Goal: Task Accomplishment & Management: Manage account settings

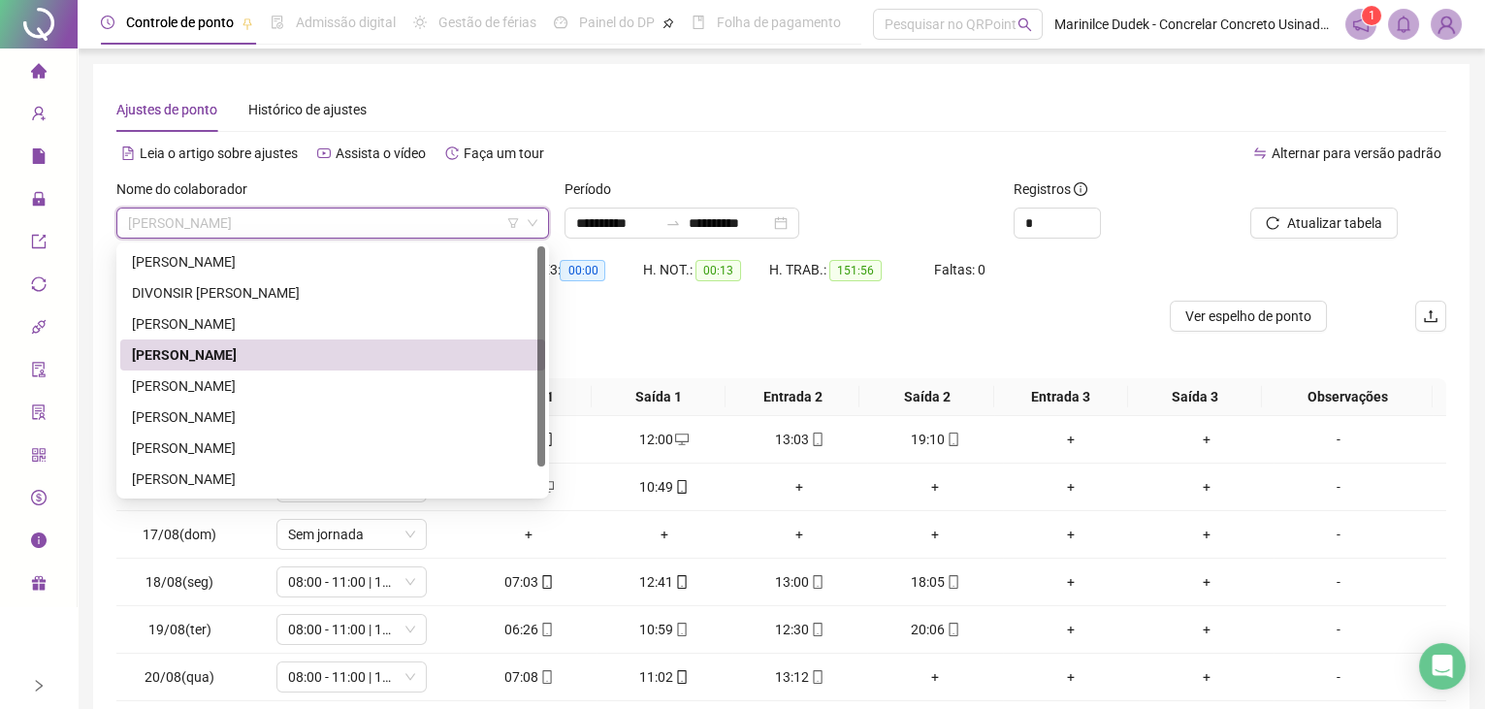
click at [932, 110] on div "Ajustes de ponto Histórico de ajustes" at bounding box center [781, 109] width 1330 height 45
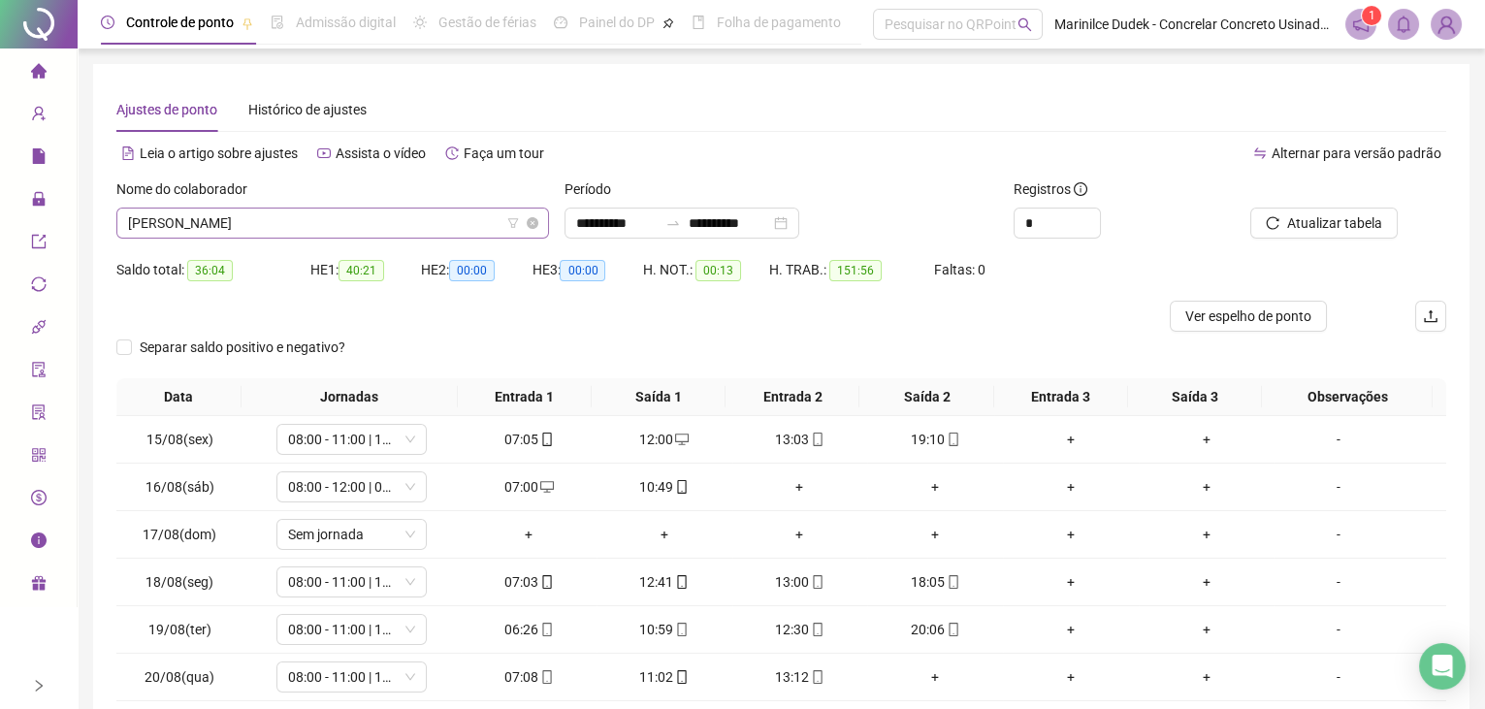
click at [380, 226] on span "[PERSON_NAME]" at bounding box center [332, 223] width 409 height 29
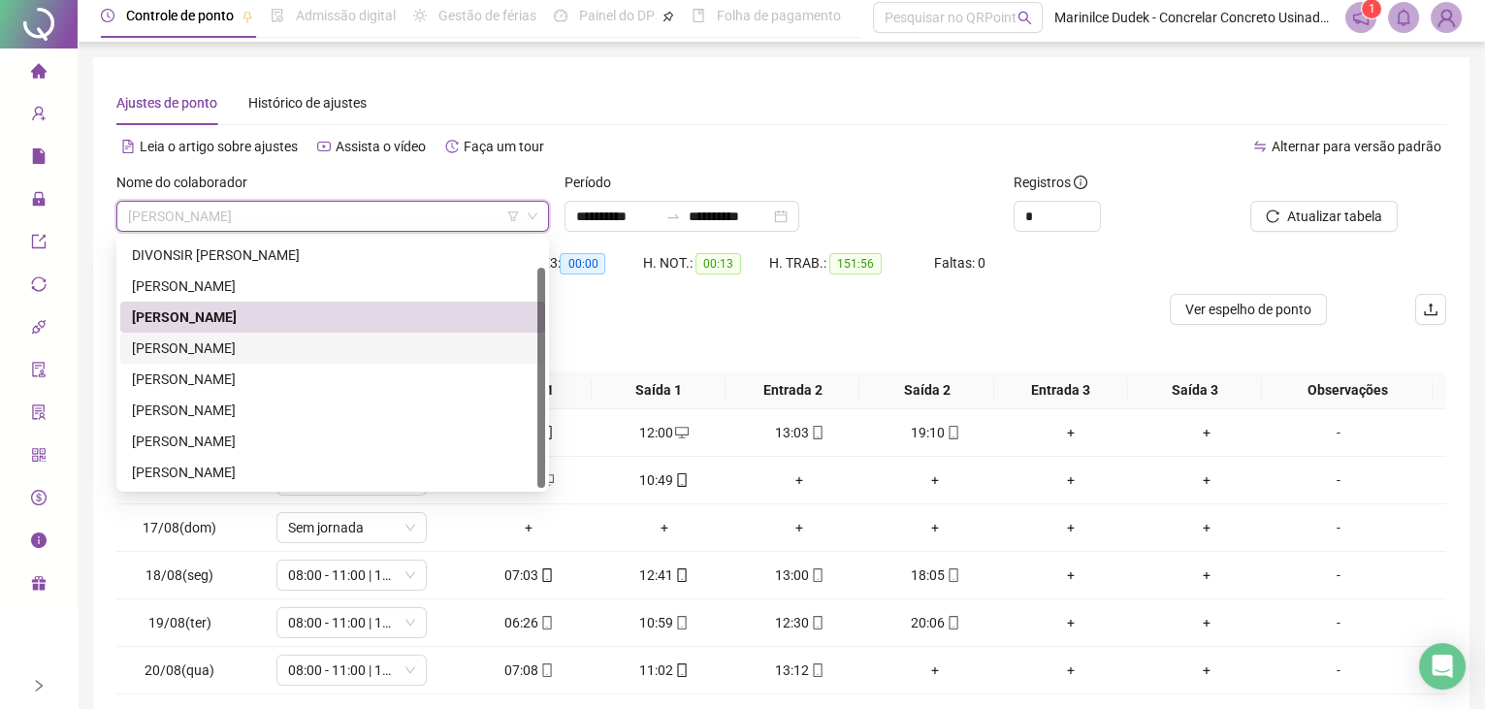
scroll to position [87, 0]
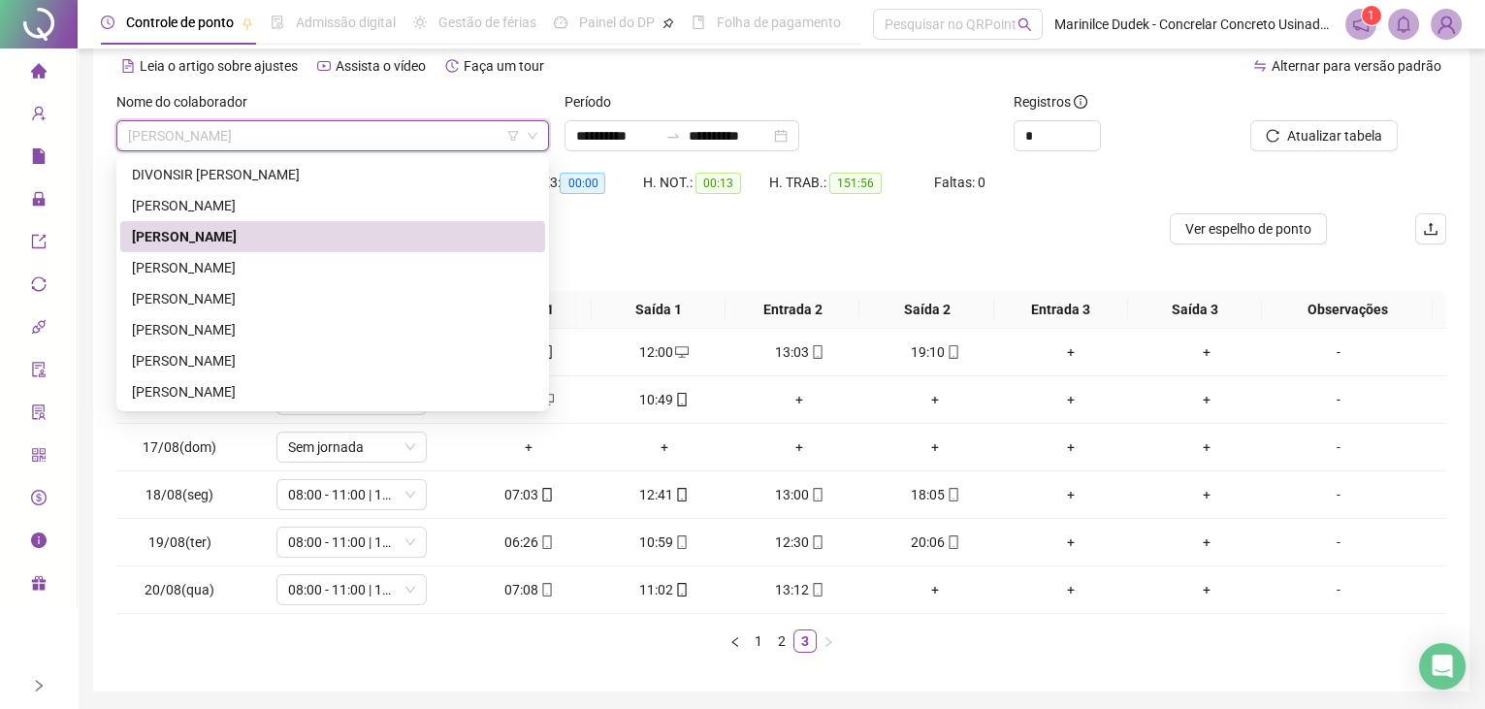
click at [695, 72] on div "Leia o artigo sobre ajustes Assista o vídeo Faça um tour" at bounding box center [448, 65] width 665 height 31
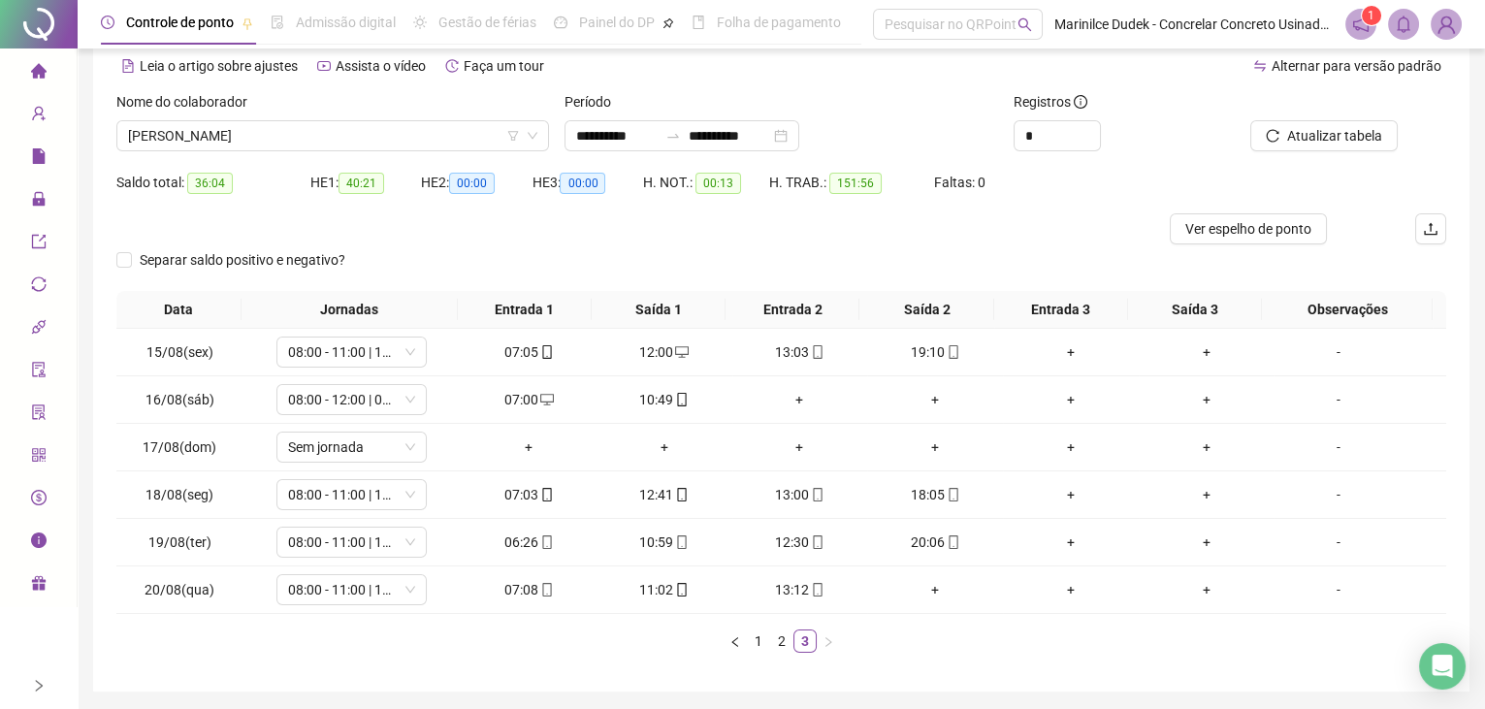
scroll to position [0, 0]
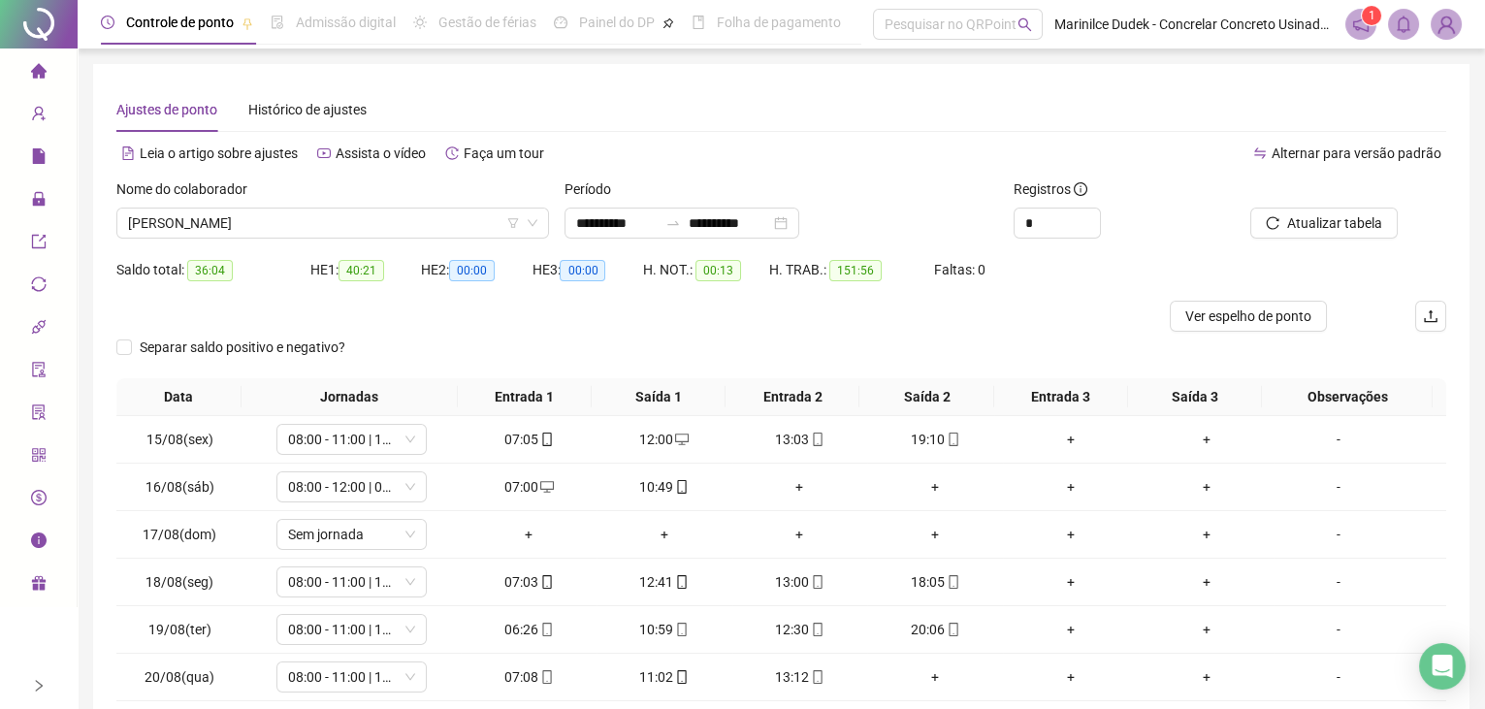
click at [916, 127] on div "Ajustes de ponto Histórico de ajustes" at bounding box center [781, 109] width 1330 height 45
click at [46, 450] on icon "qrcode" at bounding box center [39, 455] width 16 height 16
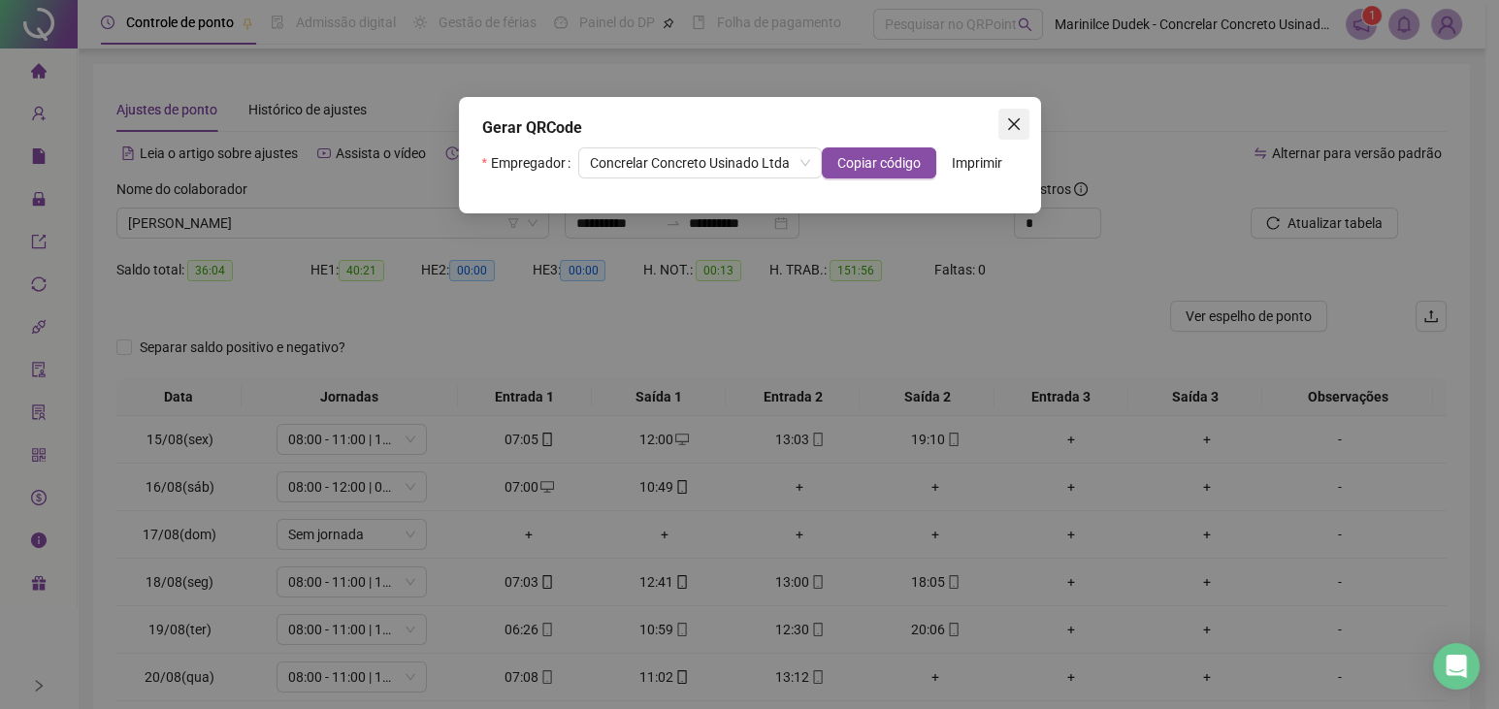
click at [1020, 128] on span "Close" at bounding box center [1013, 124] width 31 height 16
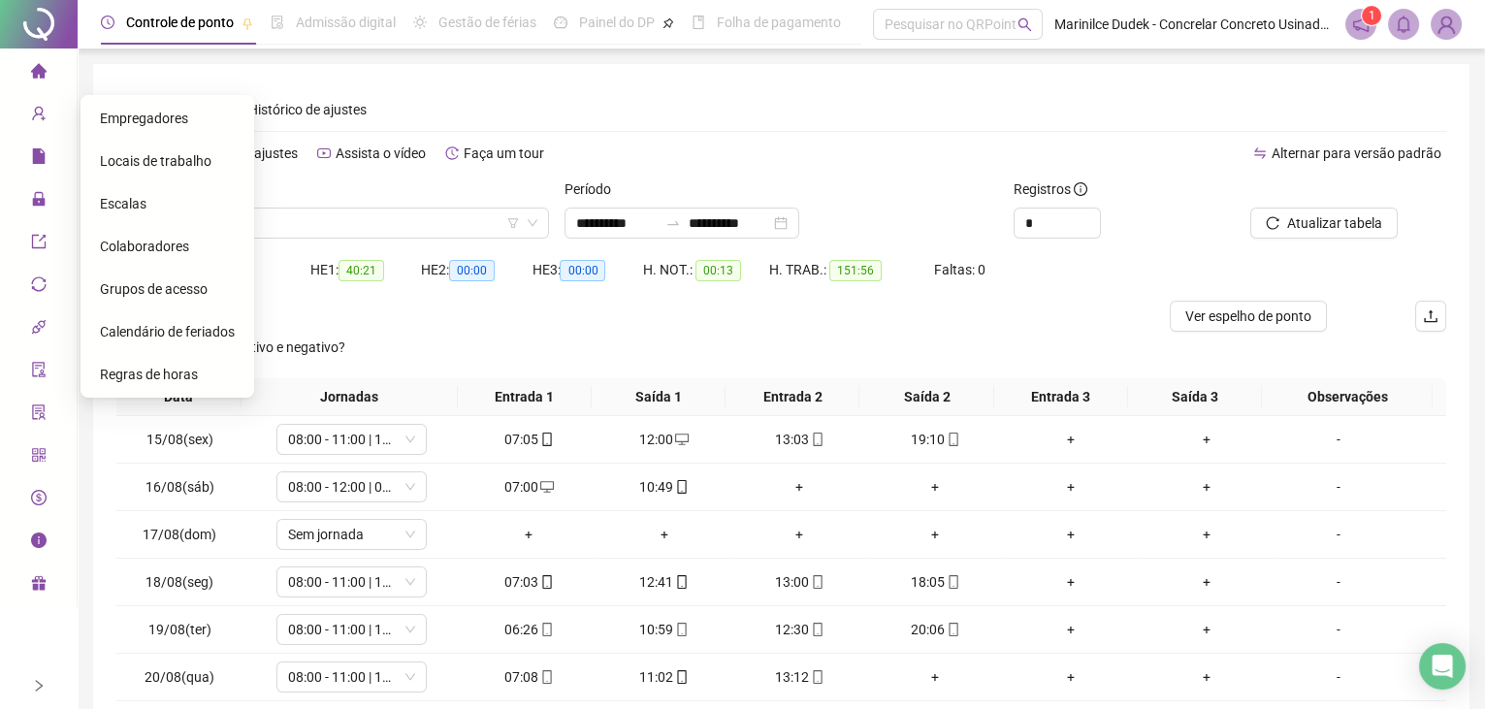
click at [160, 251] on span "Colaboradores" at bounding box center [144, 247] width 89 height 16
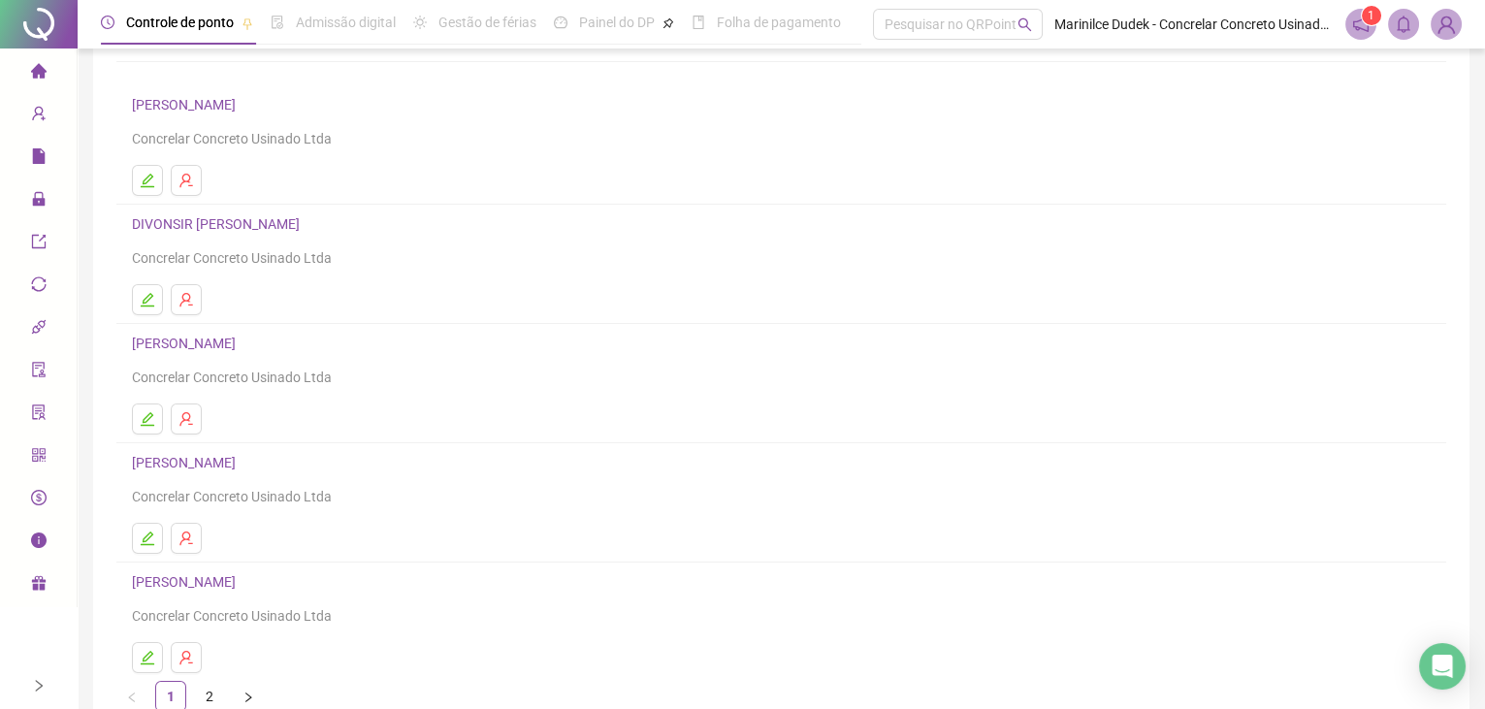
scroll to position [226, 0]
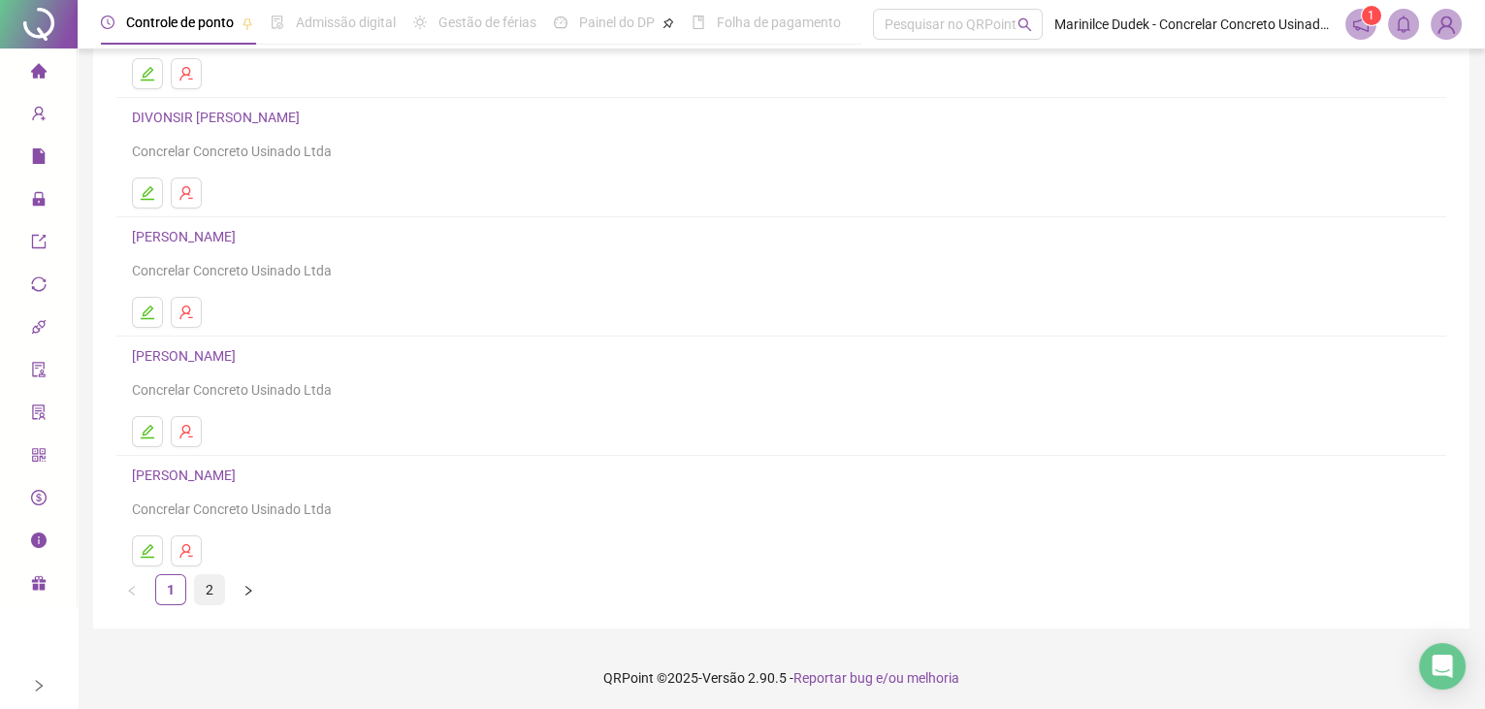
click at [211, 578] on link "2" at bounding box center [209, 589] width 29 height 29
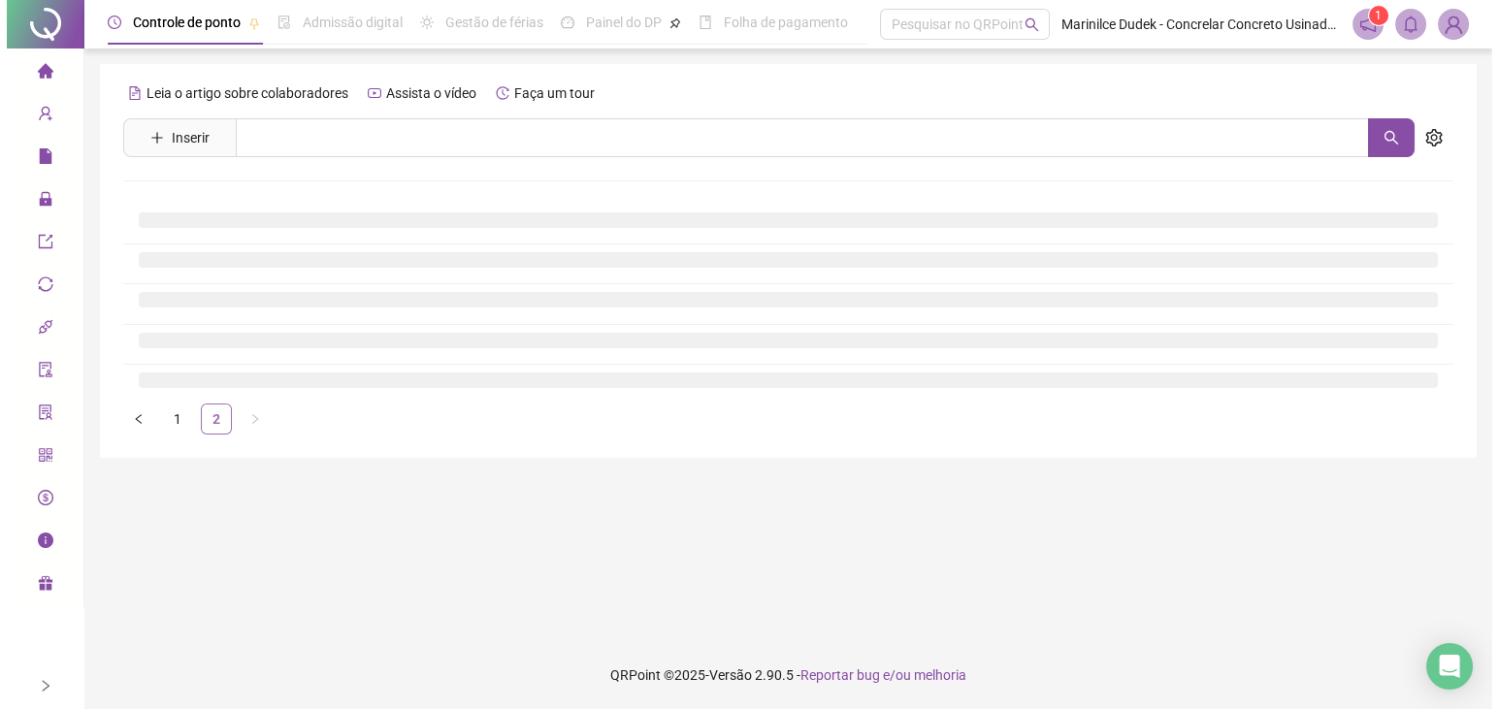
scroll to position [0, 0]
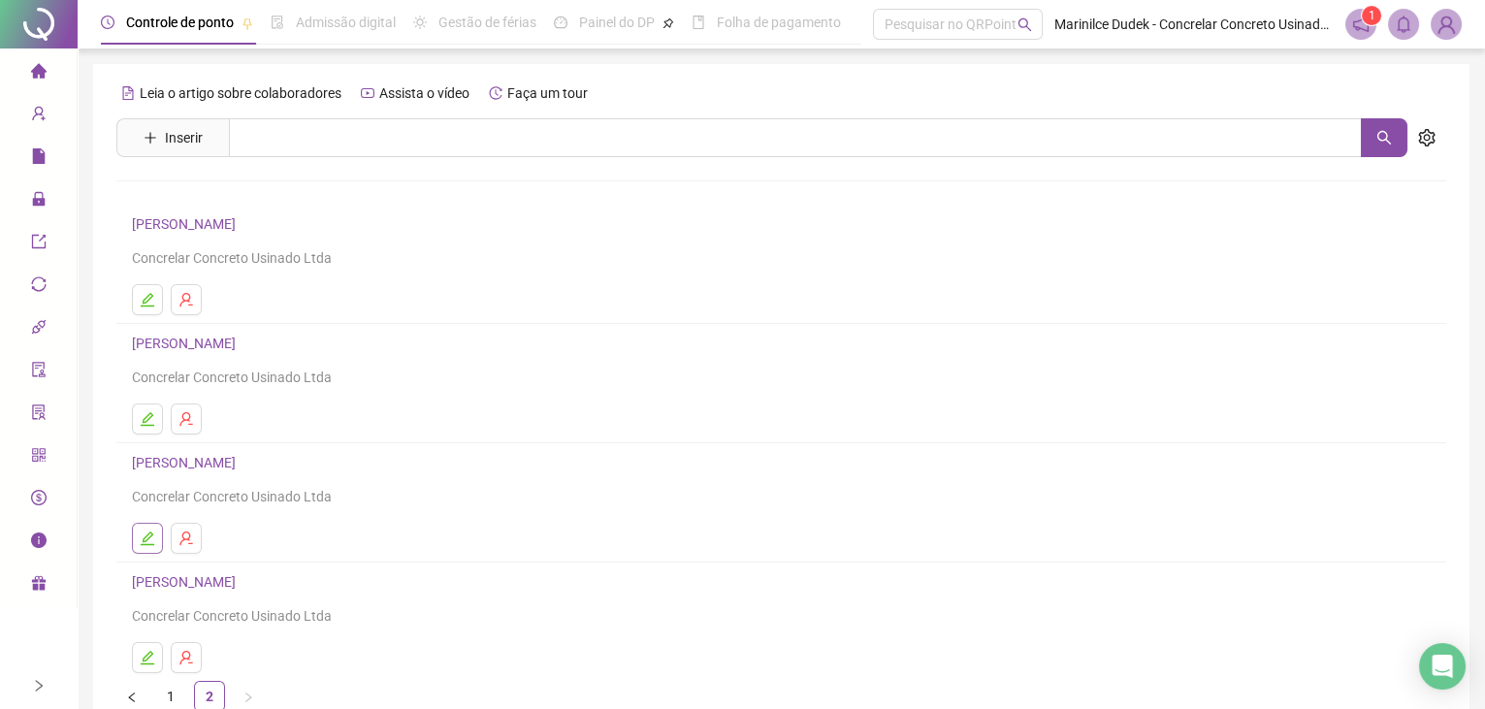
click at [146, 534] on icon "edit" at bounding box center [148, 539] width 14 height 14
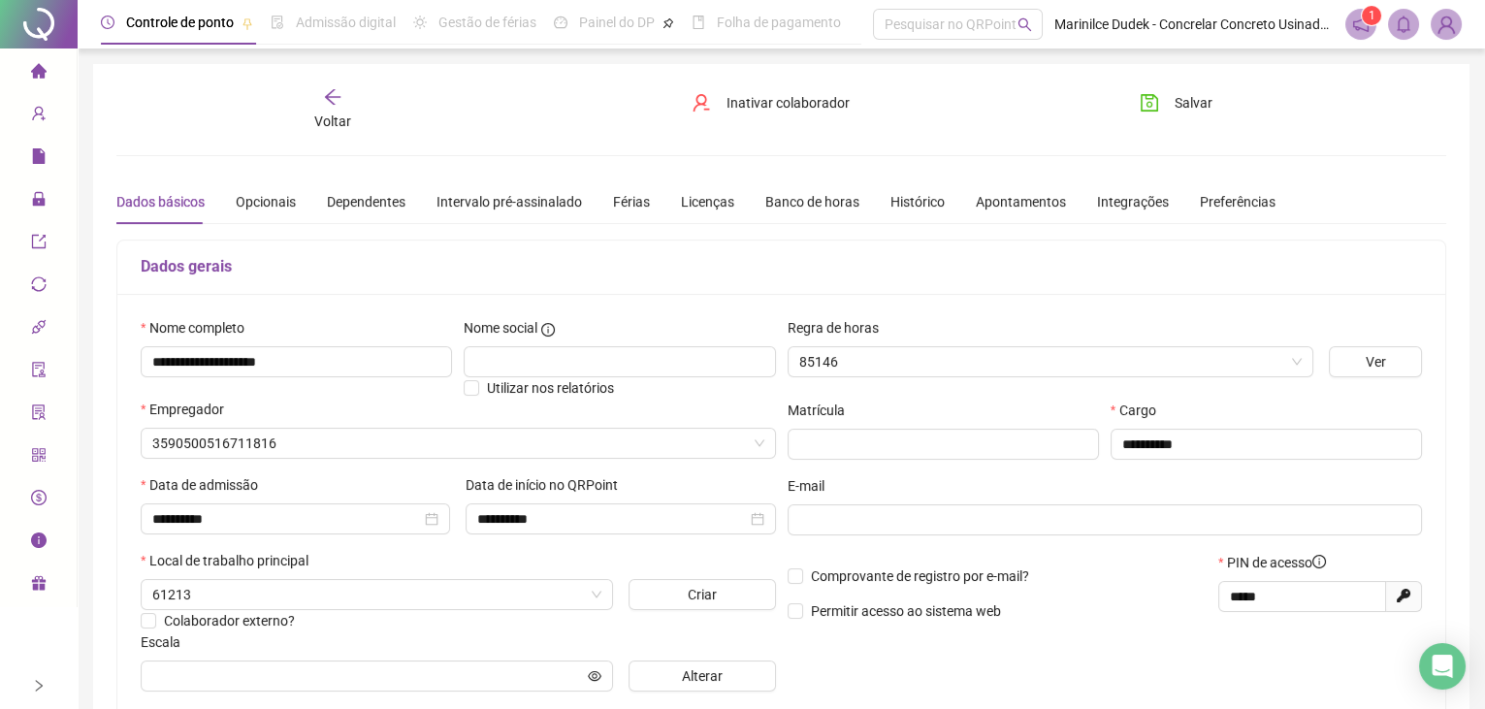
type input "**********"
click at [51, 453] on li "Gerar QRCode" at bounding box center [38, 456] width 69 height 39
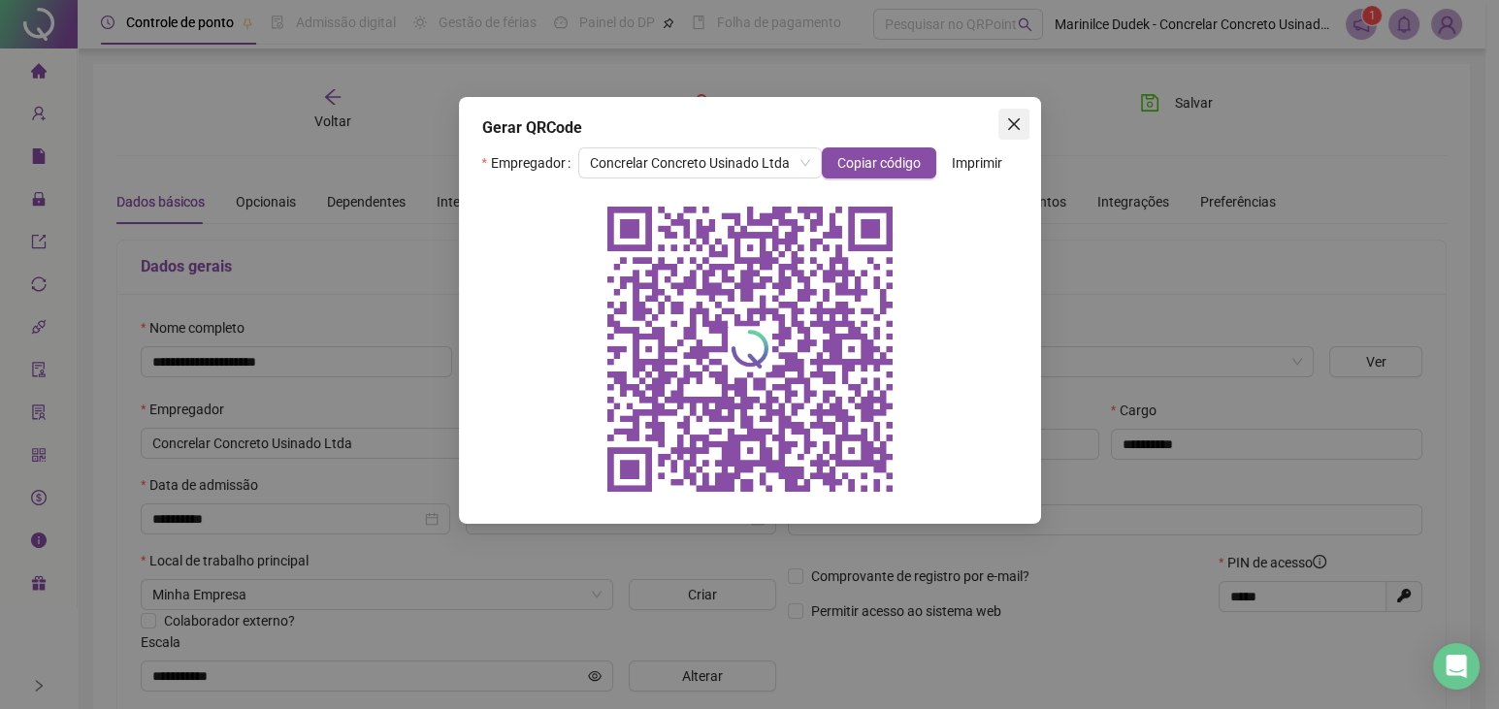
click at [1013, 120] on icon "close" at bounding box center [1014, 124] width 16 height 16
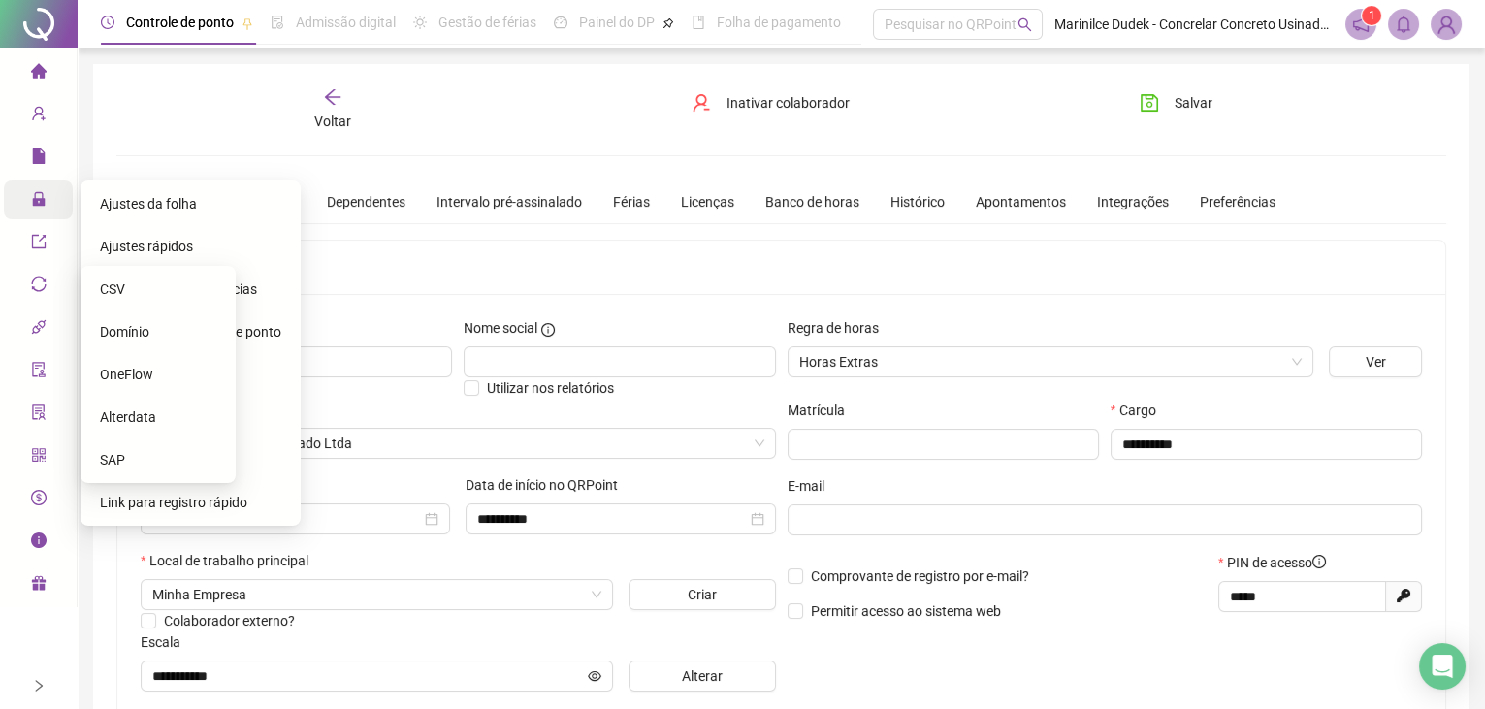
click at [29, 203] on div "Administração" at bounding box center [38, 199] width 69 height 39
click at [159, 205] on span "Ajustes da folha" at bounding box center [148, 204] width 97 height 16
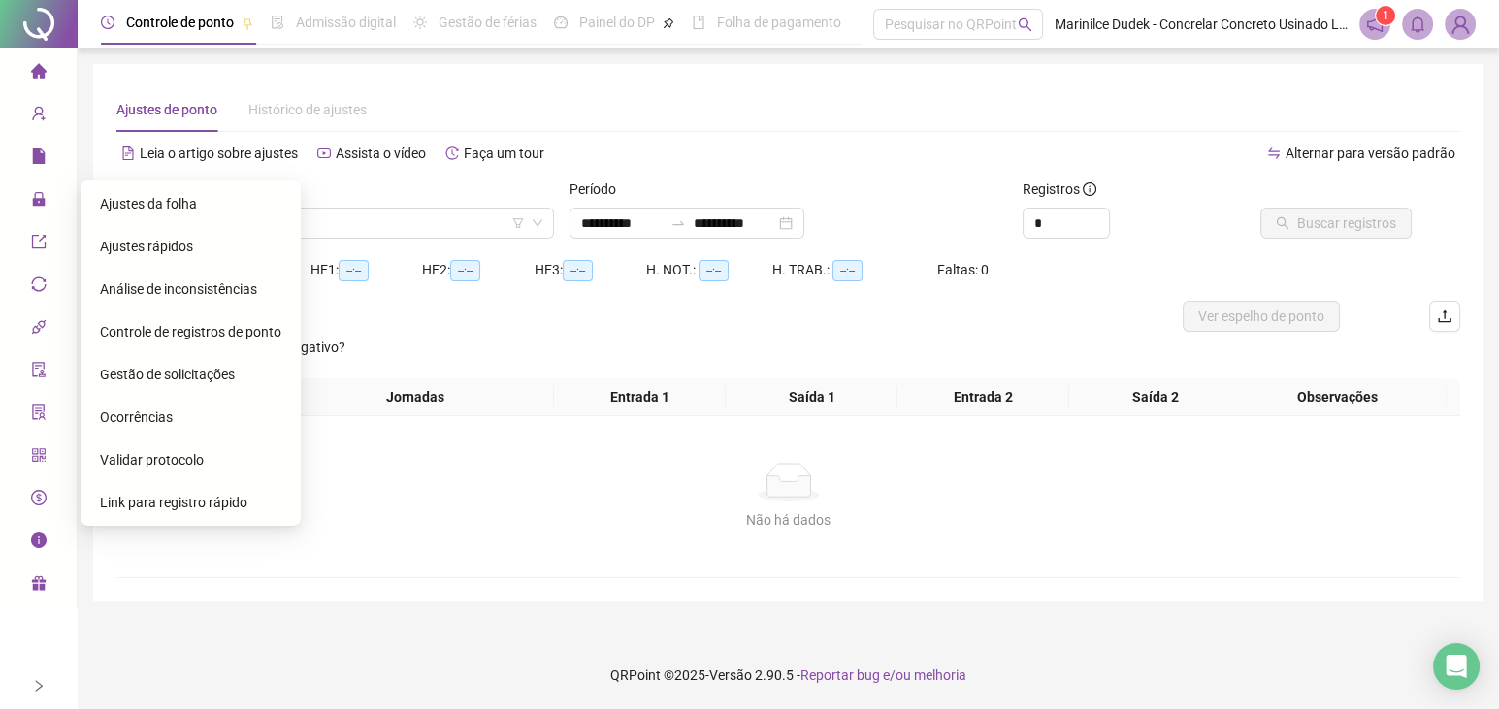
click at [156, 210] on span "Ajustes da folha" at bounding box center [148, 204] width 97 height 16
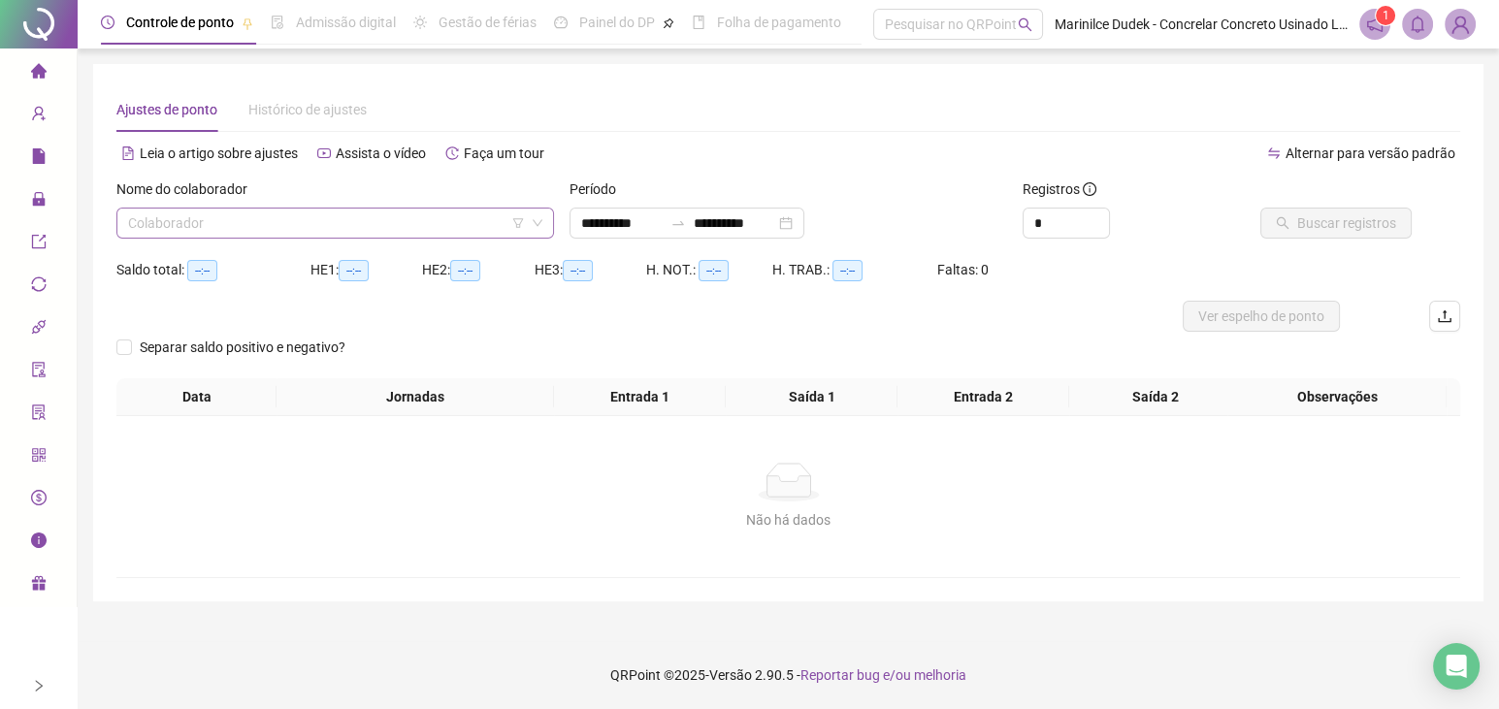
click at [157, 223] on input "search" at bounding box center [326, 223] width 397 height 29
